Goal: Task Accomplishment & Management: Use online tool/utility

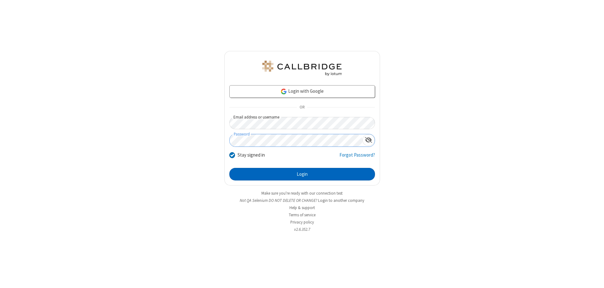
click at [302, 174] on button "Login" at bounding box center [302, 174] width 146 height 13
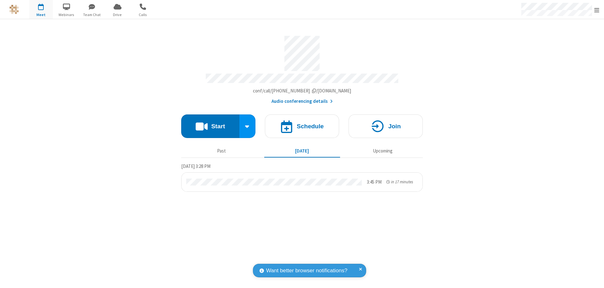
click at [210, 123] on button "Start" at bounding box center [210, 127] width 58 height 24
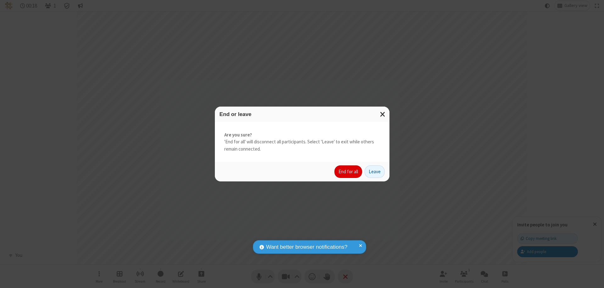
click at [349, 172] on button "End for all" at bounding box center [349, 172] width 28 height 13
